Goal: Transaction & Acquisition: Purchase product/service

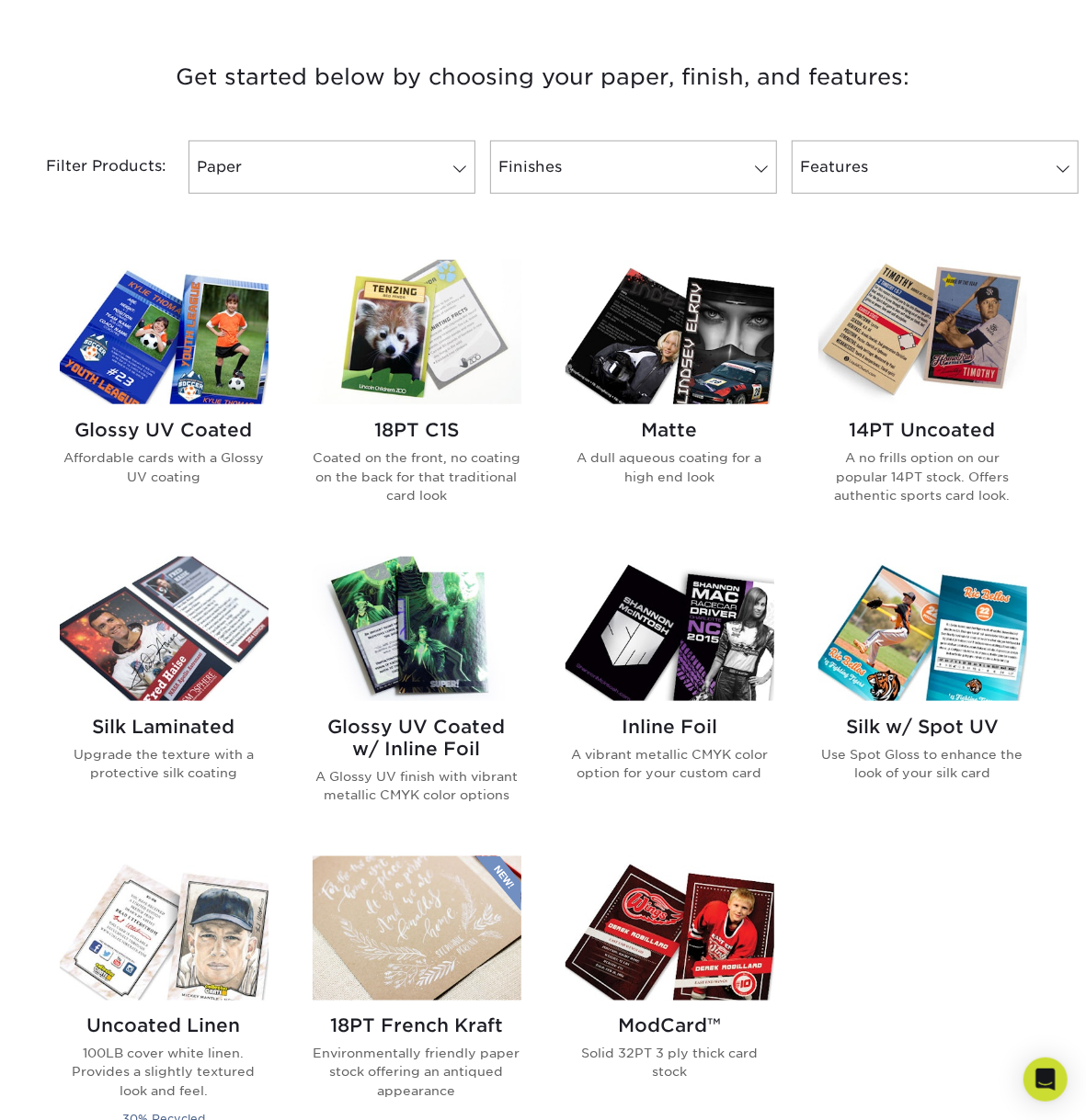
scroll to position [573, 0]
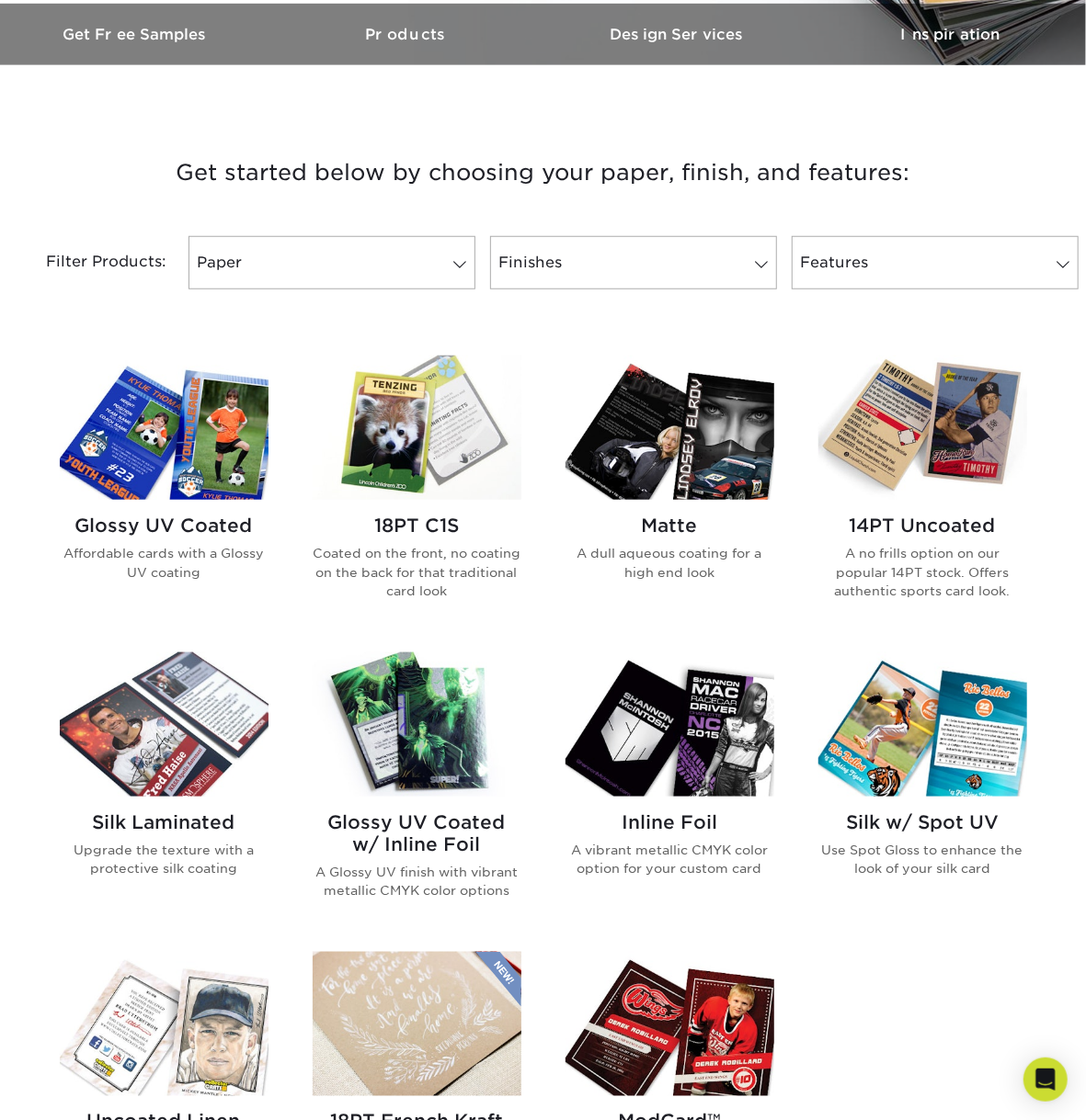
click at [238, 473] on img at bounding box center [164, 428] width 209 height 145
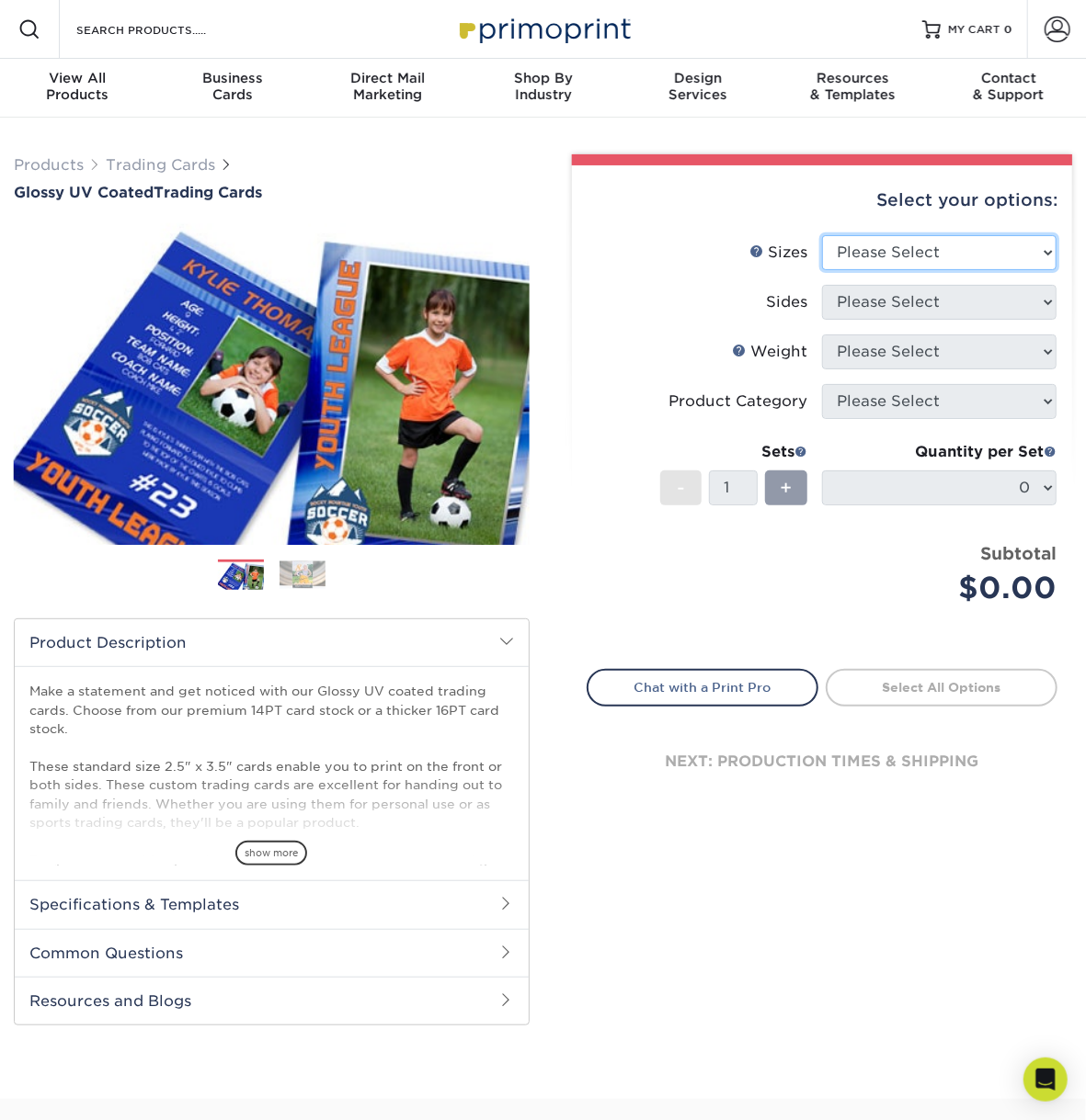
click at [822, 235] on select "Please Select 2.5" x 3.5"" at bounding box center [939, 253] width 235 height 34
select select "2.50x3.50"
click option "2.5" x 3.5"" at bounding box center [0, 0] width 0 height 0
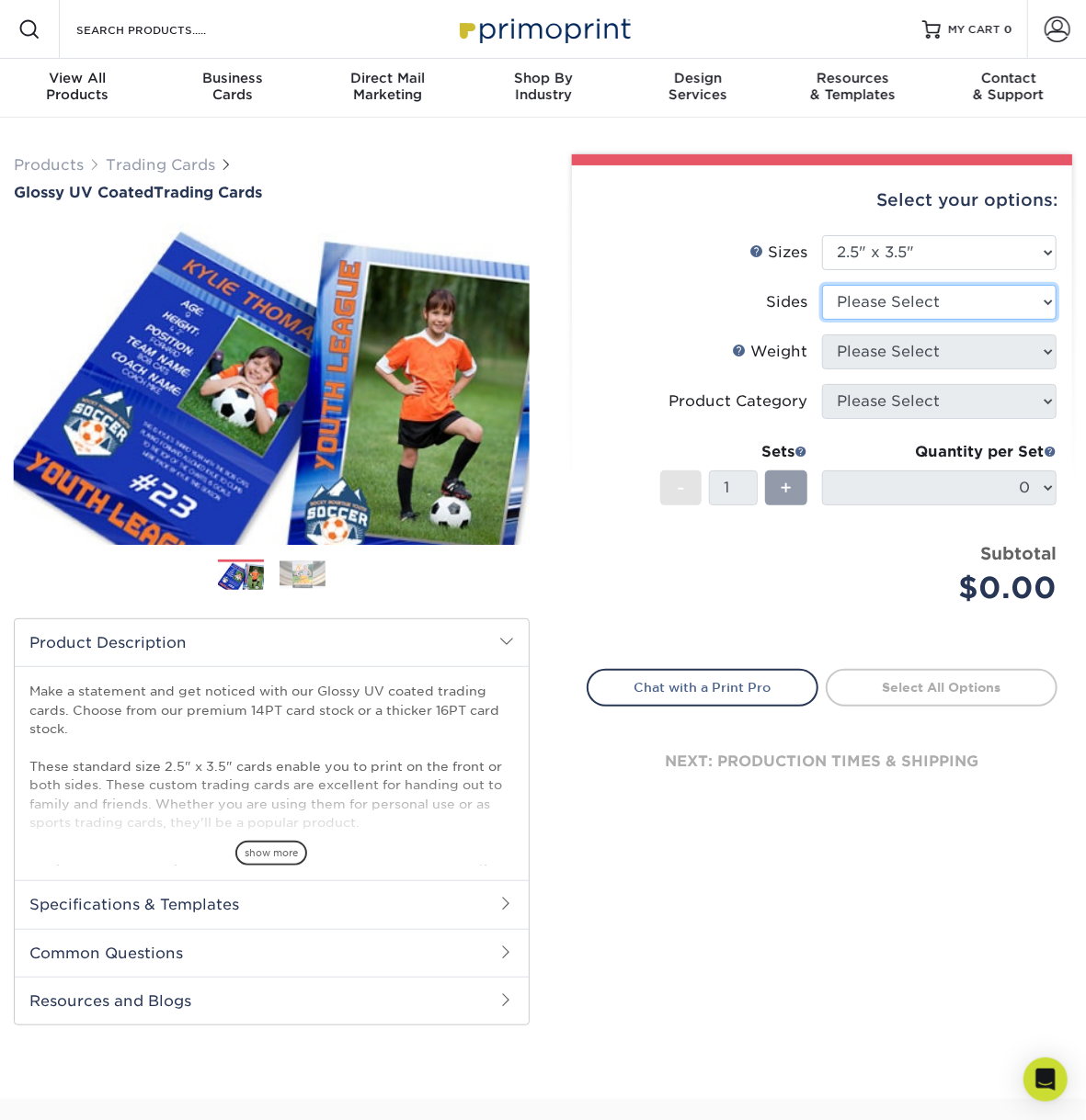
click at [822, 285] on select "Please Select Print Both Sides Print Front Only" at bounding box center [939, 302] width 235 height 34
select select "13abbda7-1d64-4f25-8bb2-c179b224825d"
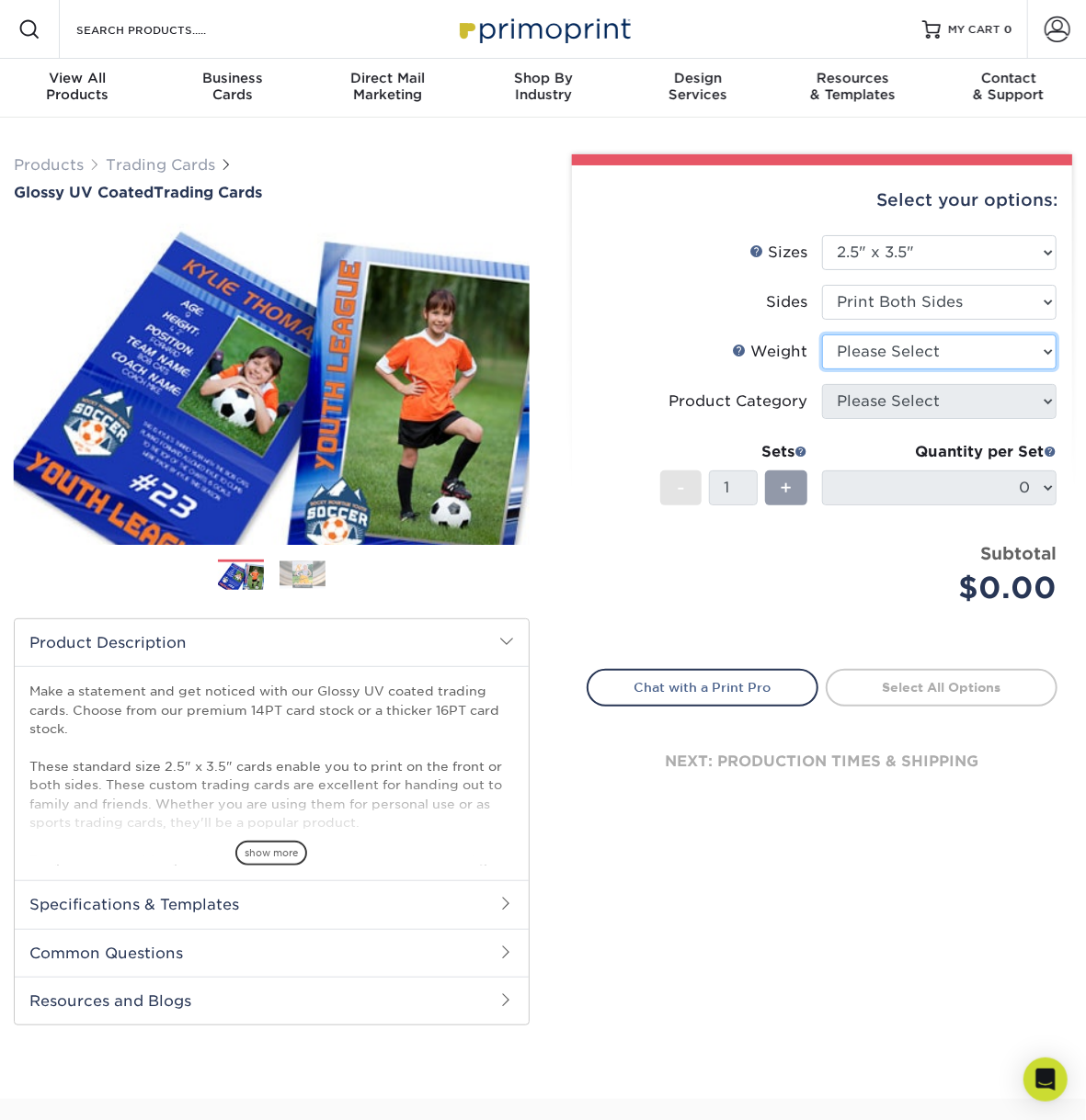
click at [822, 334] on select "Please Select 16PT 14PT 18PT C1S" at bounding box center [939, 351] width 235 height 34
select select "16PT"
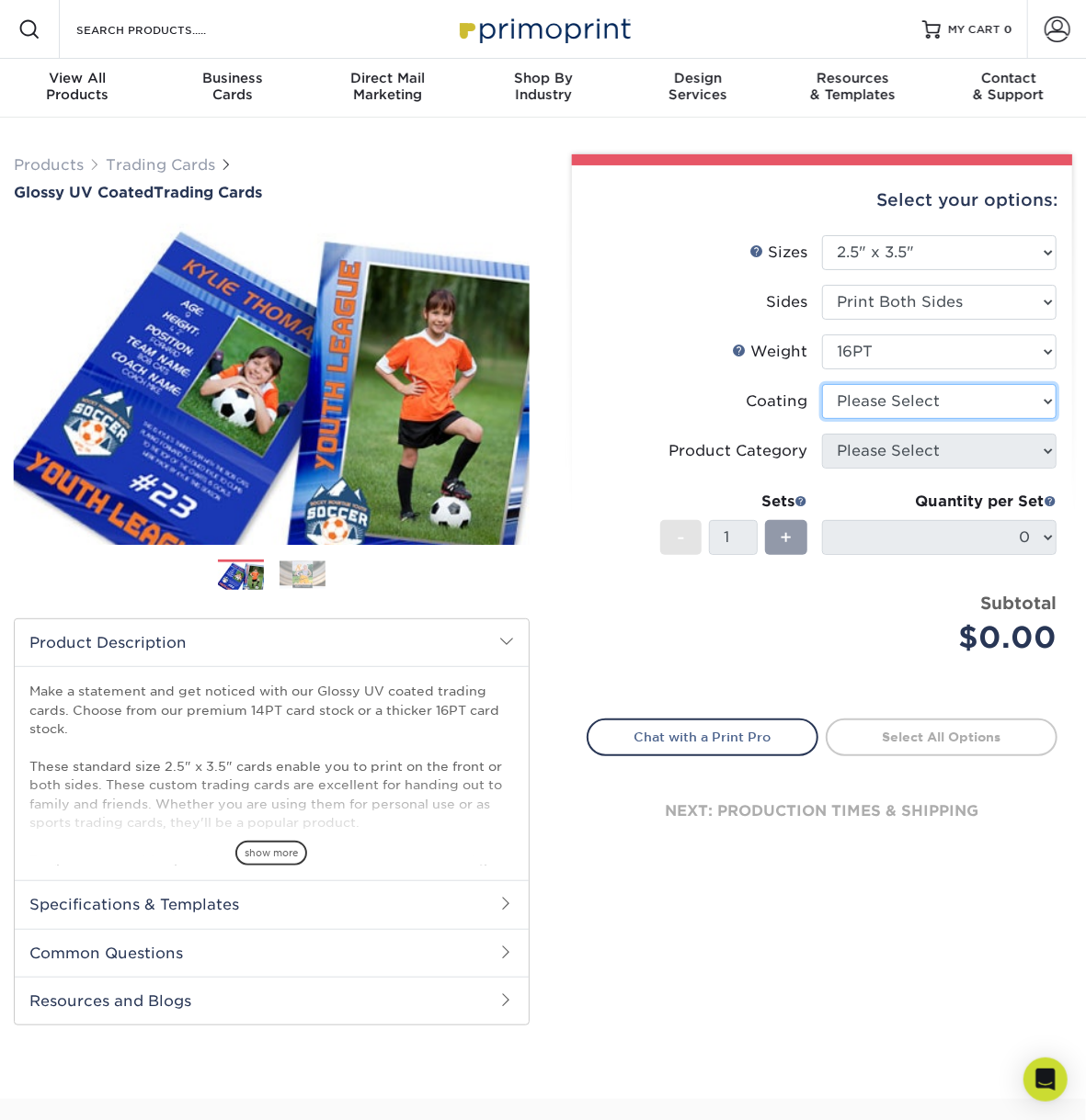
click at [822, 384] on select at bounding box center [939, 401] width 235 height 34
select select "ae367451-b2b8-45df-a344-0f05b6a12993"
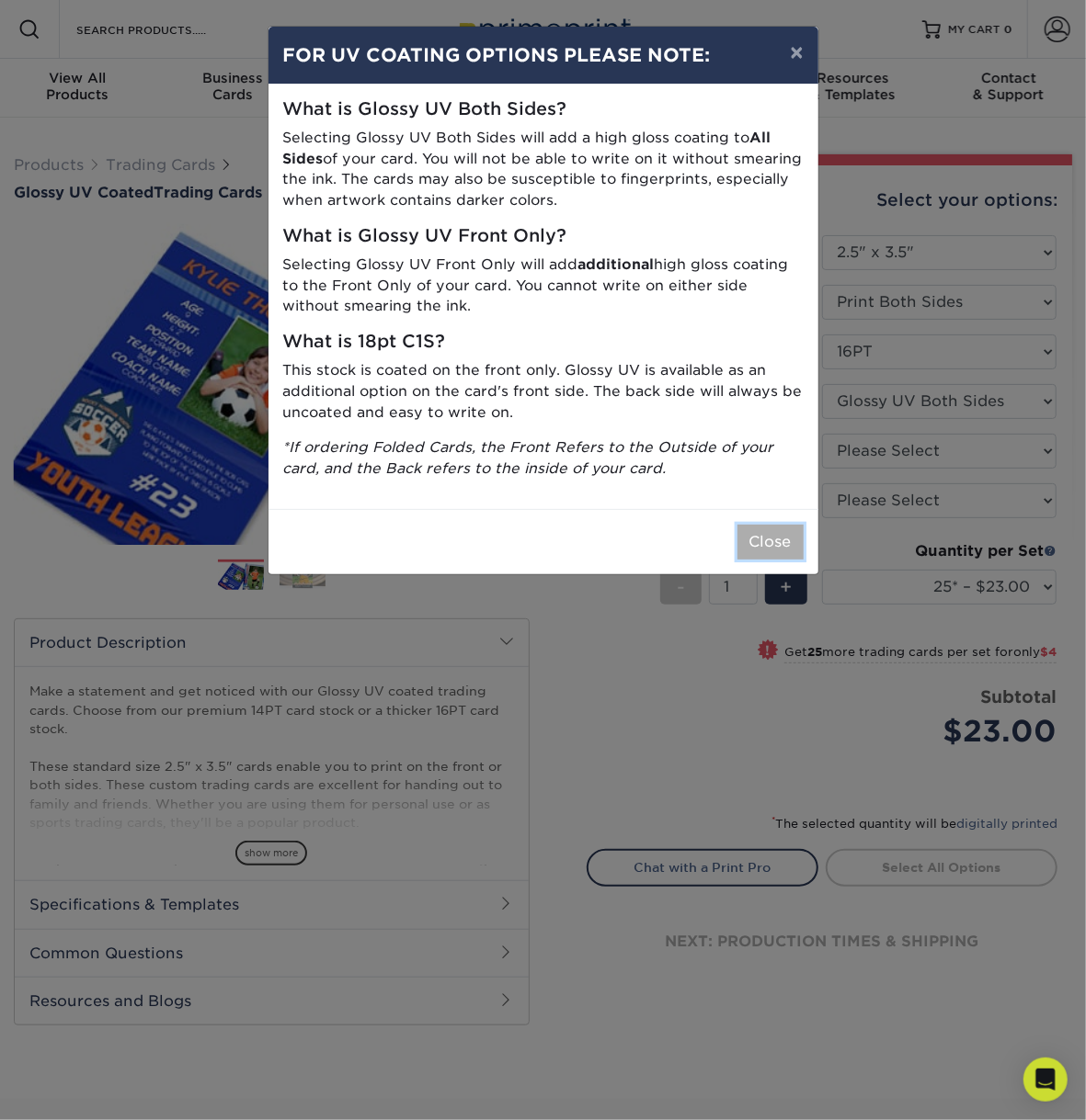
click at [768, 542] on button "Close" at bounding box center [770, 542] width 66 height 34
